Goal: Communication & Community: Answer question/provide support

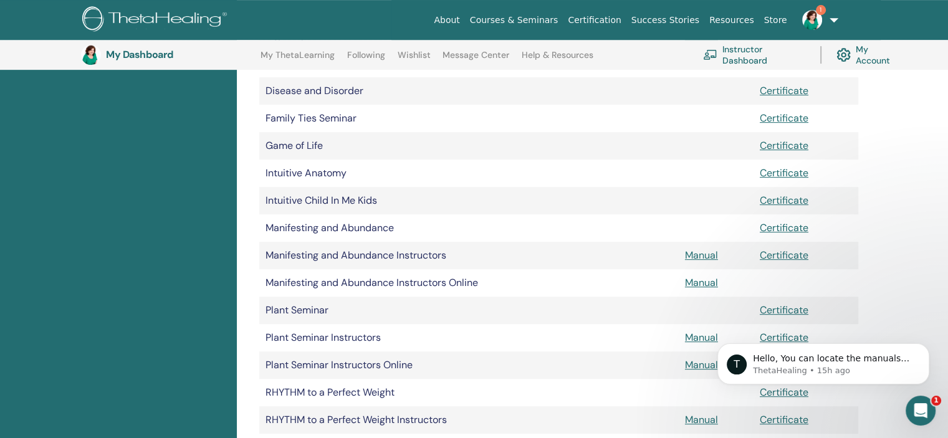
scroll to position [629, 0]
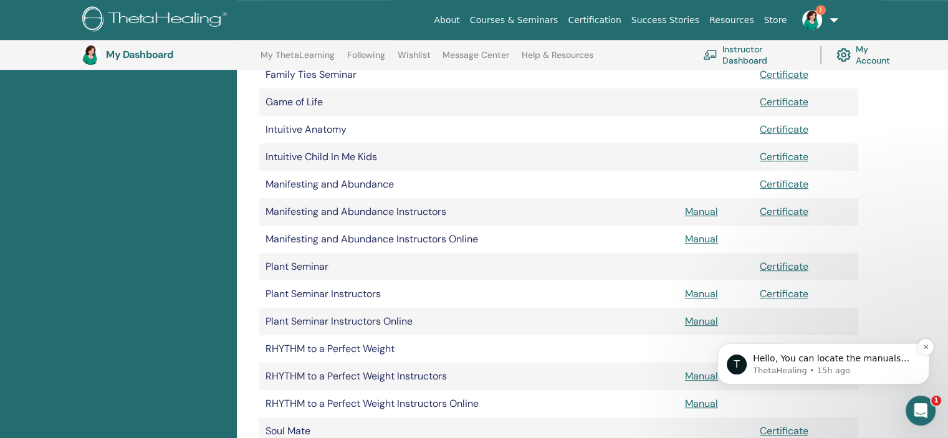
click at [817, 368] on p "ThetaHealing • 15h ago" at bounding box center [833, 370] width 161 height 11
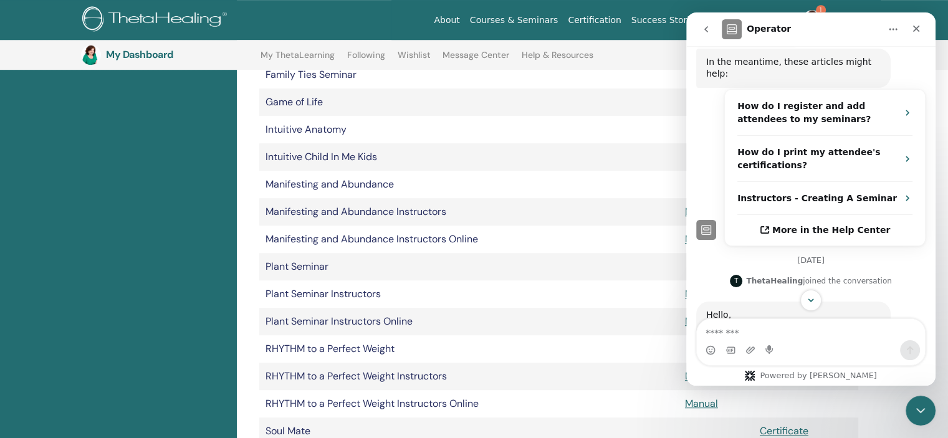
scroll to position [526, 0]
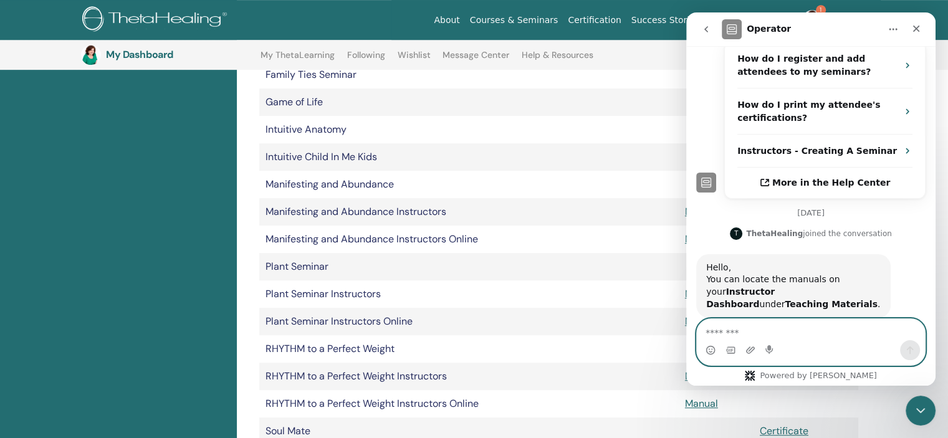
click at [736, 331] on textarea "Message…" at bounding box center [811, 329] width 228 height 21
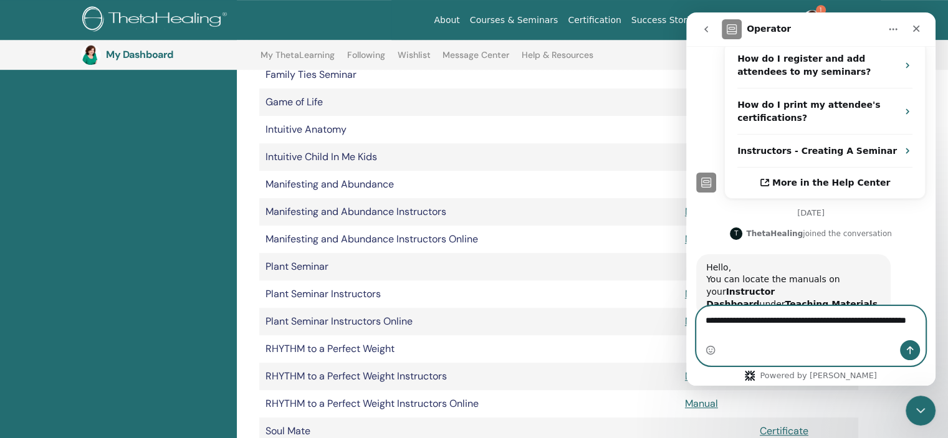
type textarea "**********"
click at [908, 347] on icon "Send a message…" at bounding box center [910, 350] width 10 height 10
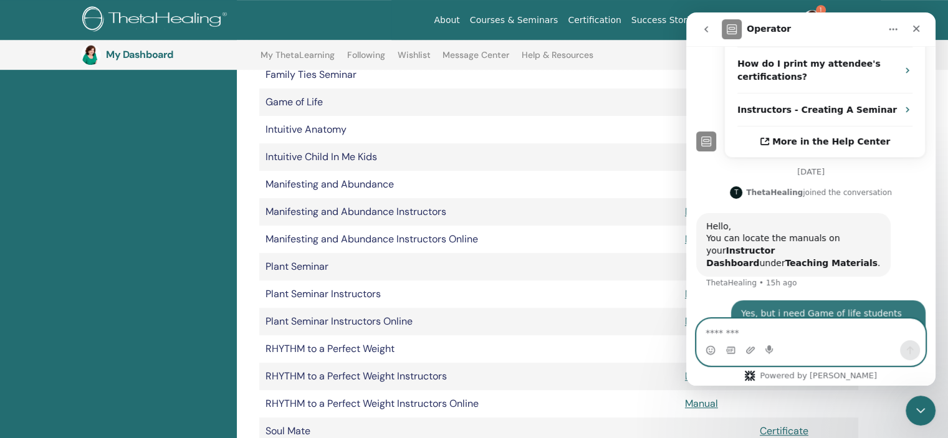
scroll to position [576, 0]
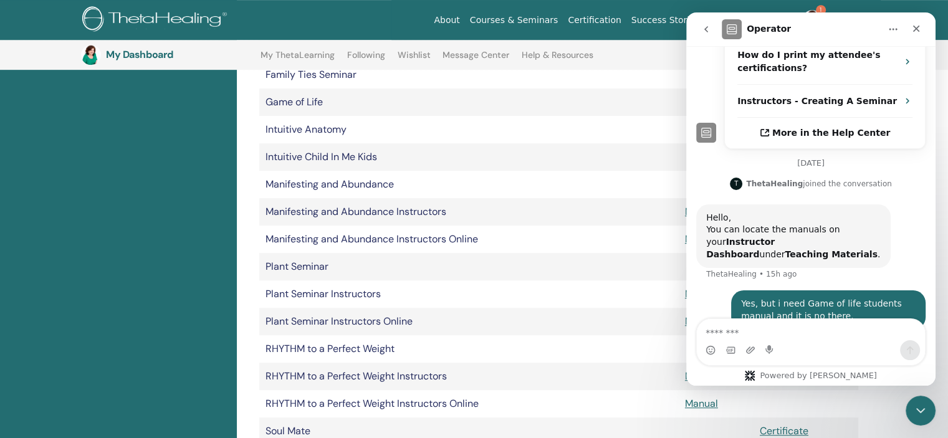
click at [562, 102] on td "Game of Life" at bounding box center [468, 101] width 419 height 27
click at [919, 27] on icon "Close" at bounding box center [916, 29] width 10 height 10
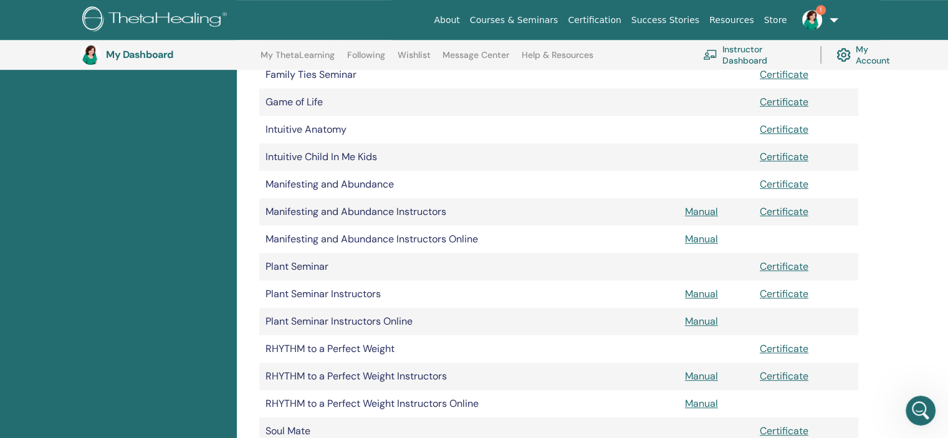
click at [693, 106] on td at bounding box center [716, 101] width 75 height 27
click at [793, 214] on link "Certificate" at bounding box center [784, 211] width 49 height 13
click at [745, 48] on link "Instructor Dashboard" at bounding box center [754, 54] width 102 height 27
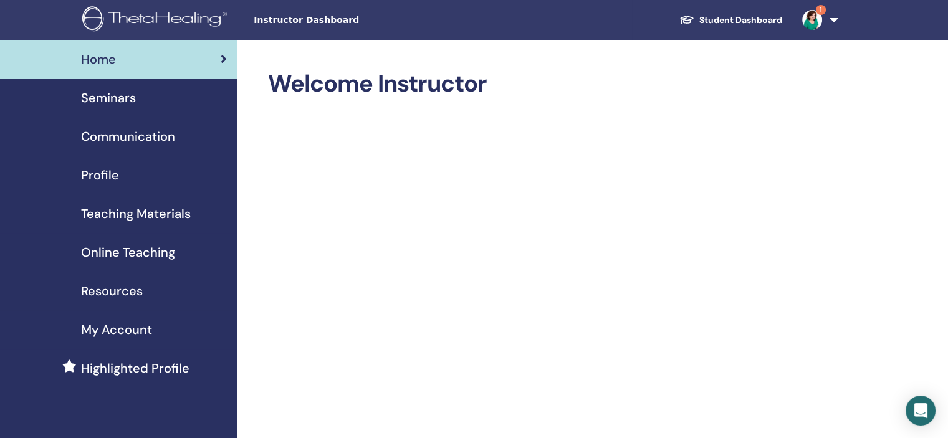
click at [161, 249] on span "Online Teaching" at bounding box center [128, 252] width 94 height 19
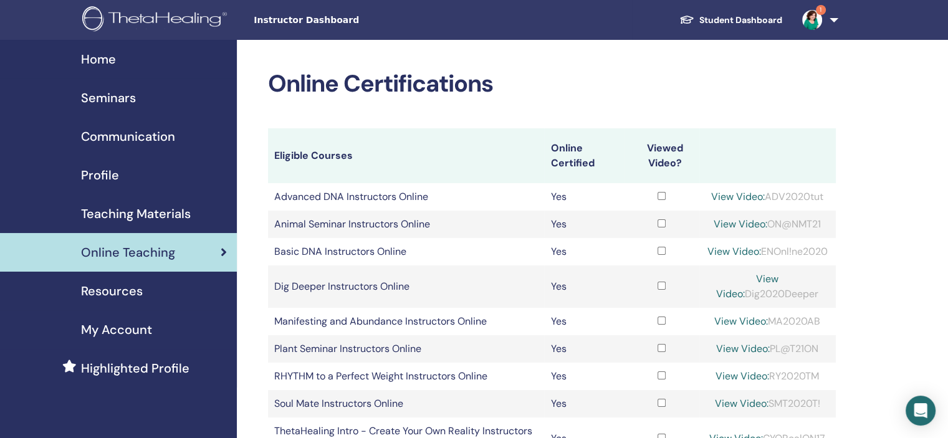
click at [814, 19] on img at bounding box center [812, 20] width 20 height 20
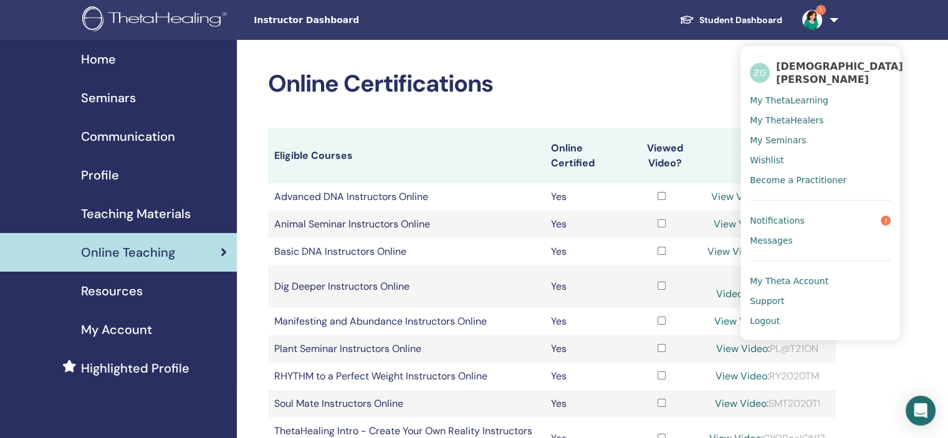
click at [775, 75] on link "ZG ZORNITSA GYUROVA" at bounding box center [820, 72] width 141 height 35
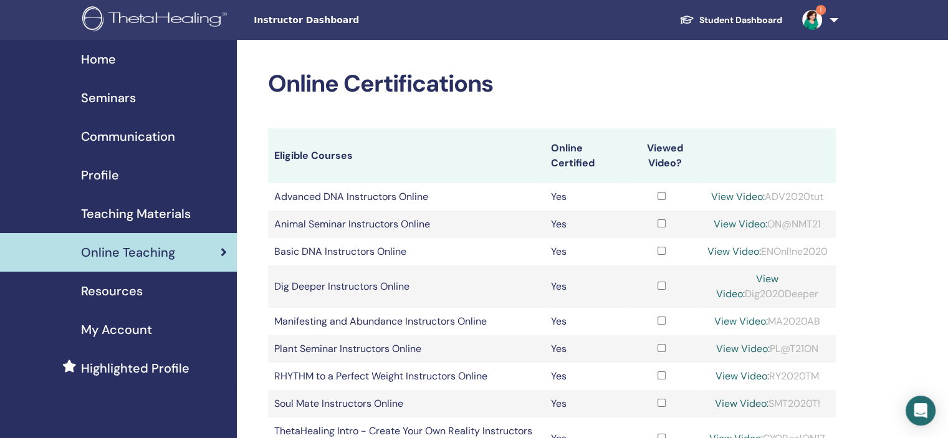
click at [171, 19] on img at bounding box center [156, 20] width 149 height 28
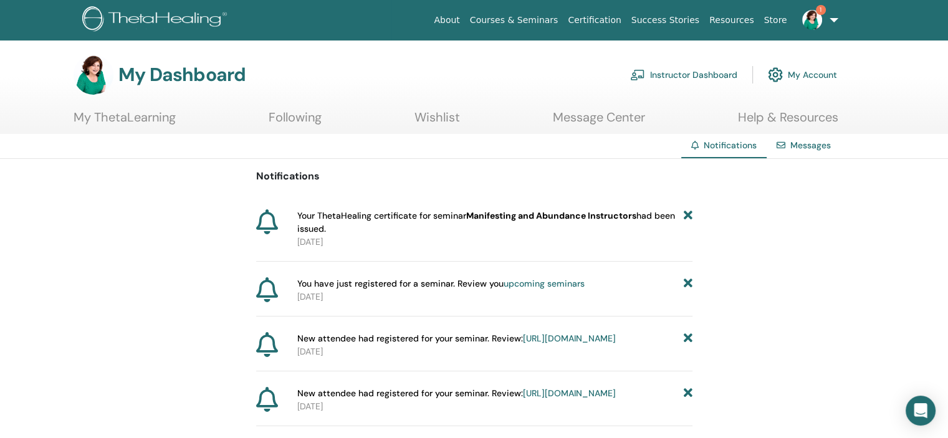
click at [685, 215] on icon at bounding box center [687, 222] width 9 height 26
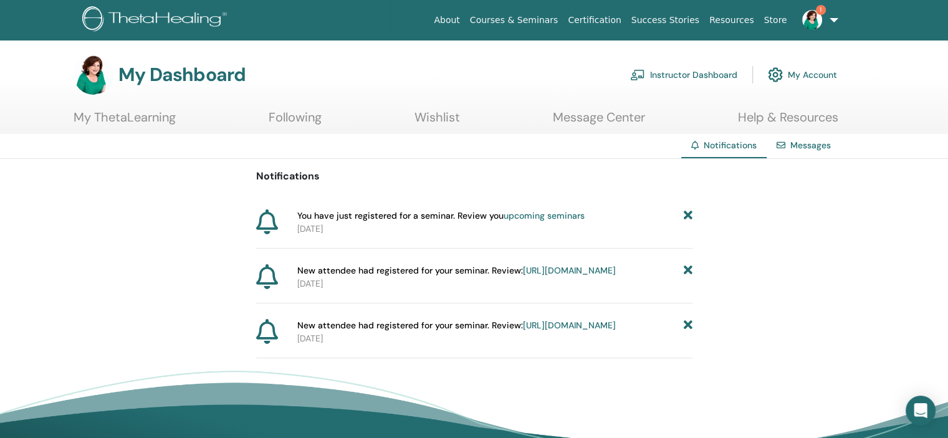
click at [685, 215] on icon at bounding box center [687, 215] width 9 height 13
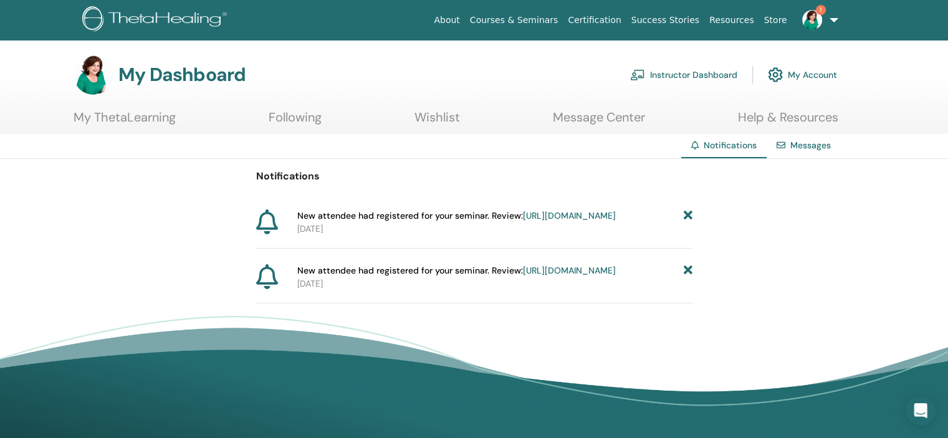
click at [685, 215] on icon at bounding box center [687, 215] width 9 height 13
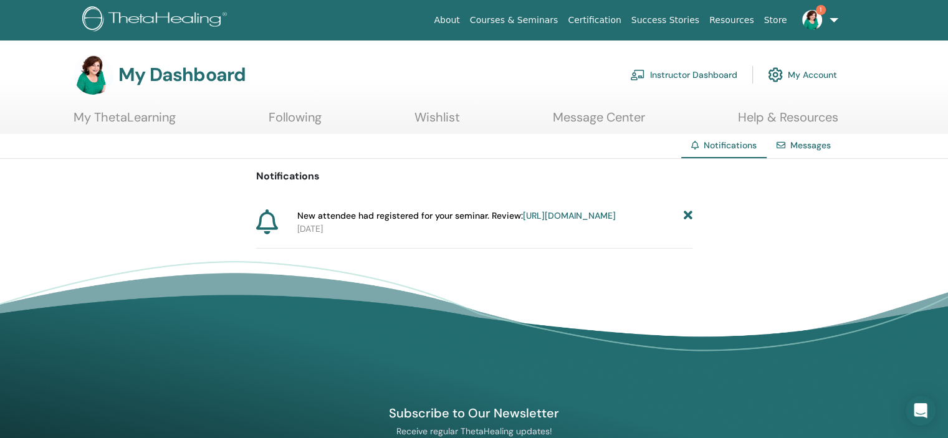
click at [685, 215] on icon at bounding box center [687, 215] width 9 height 13
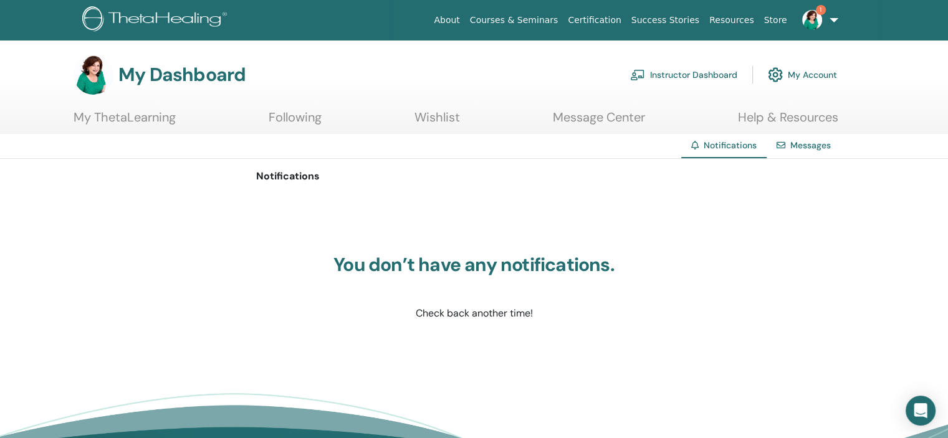
click at [776, 16] on link "Store" at bounding box center [775, 20] width 33 height 23
